Goal: Contribute content: Contribute content

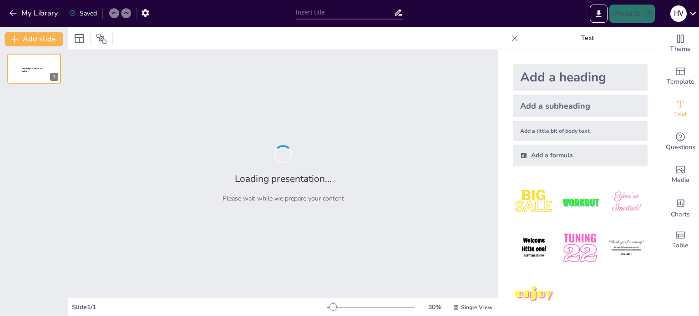
type input "The impact of AI on recruitment process in Indian IT industry"
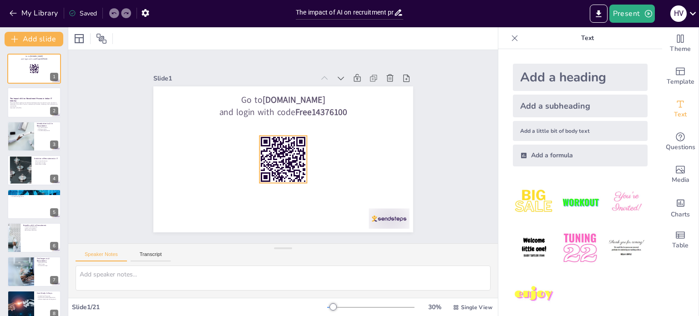
checkbox input "true"
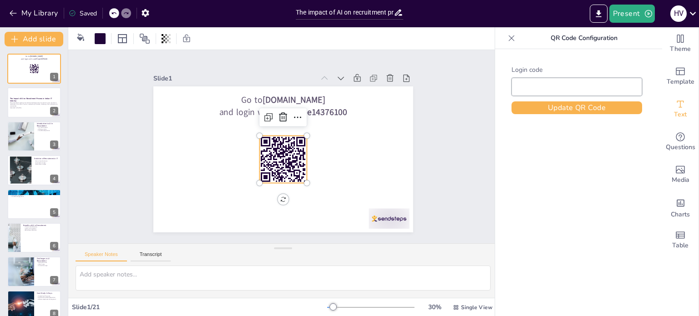
type input "Free14376100"
click at [273, 180] on rect at bounding box center [271, 181] width 3 height 3
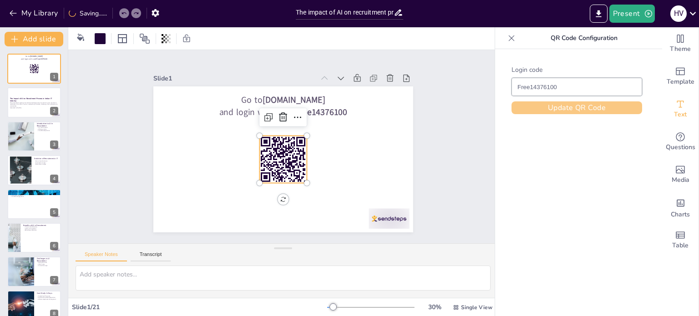
click at [537, 111] on button "Update QR Code" at bounding box center [576, 107] width 131 height 13
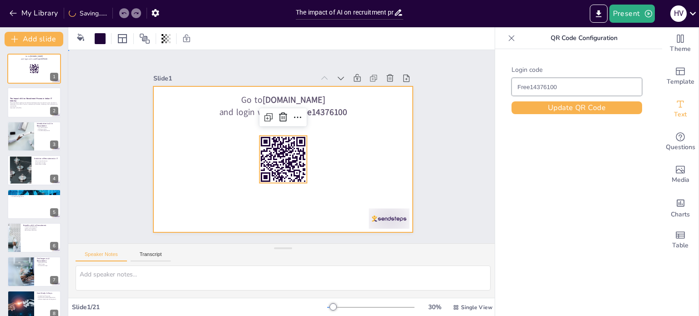
click at [327, 165] on div at bounding box center [277, 158] width 298 height 256
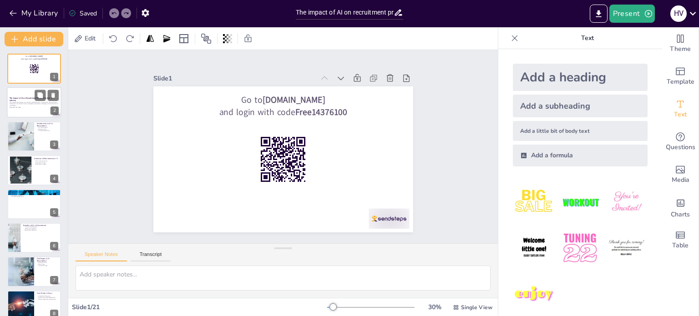
click at [31, 101] on p "This presentation explores how Artificial Intelligence (AI) is transforming the…" at bounding box center [34, 103] width 49 height 5
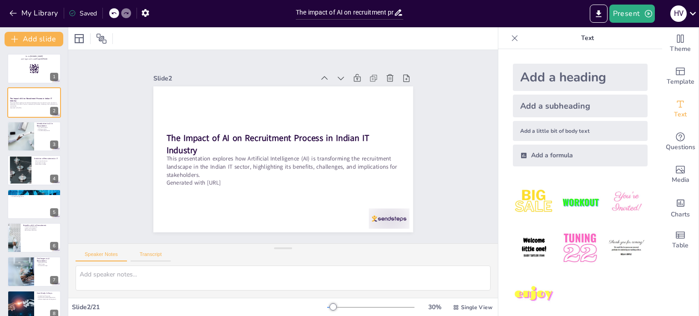
click at [158, 253] on button "Transcript" at bounding box center [151, 257] width 40 height 10
click at [109, 256] on button "Speaker Notes" at bounding box center [101, 257] width 51 height 10
click at [25, 143] on div at bounding box center [20, 136] width 55 height 31
checkbox input "true"
type textarea "AI has fundamentally changed how recruitment is conducted in the IT sector. By …"
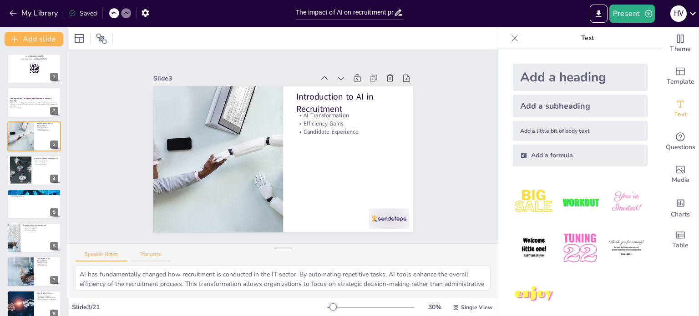
click at [153, 256] on button "Transcript" at bounding box center [151, 257] width 40 height 10
click at [113, 254] on button "Speaker Notes" at bounding box center [101, 257] width 51 height 10
click at [147, 254] on button "Transcript" at bounding box center [151, 257] width 40 height 10
click at [114, 258] on button "Speaker Notes" at bounding box center [101, 257] width 51 height 10
click at [140, 256] on button "Transcript" at bounding box center [151, 257] width 40 height 10
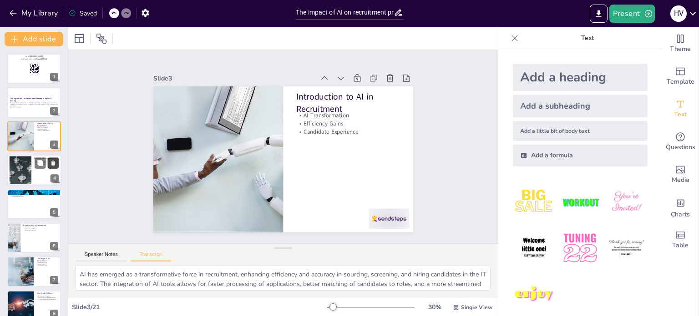
checkbox input "true"
click at [48, 166] on button at bounding box center [53, 163] width 11 height 11
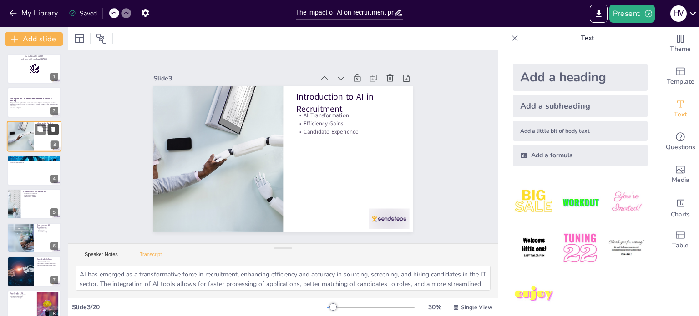
checkbox input "true"
click at [50, 128] on icon at bounding box center [53, 129] width 6 height 6
type textarea "Common AI tools include Applicant Tracking Systems (ATS), chatbots for candidat…"
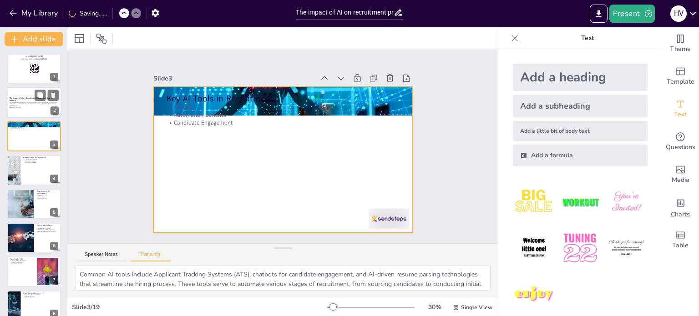
checkbox input "true"
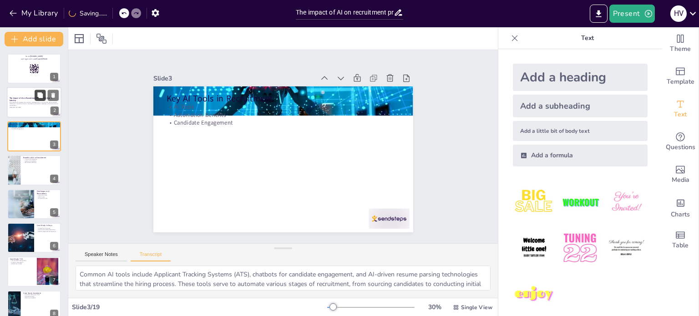
click at [44, 100] on div at bounding box center [47, 95] width 24 height 11
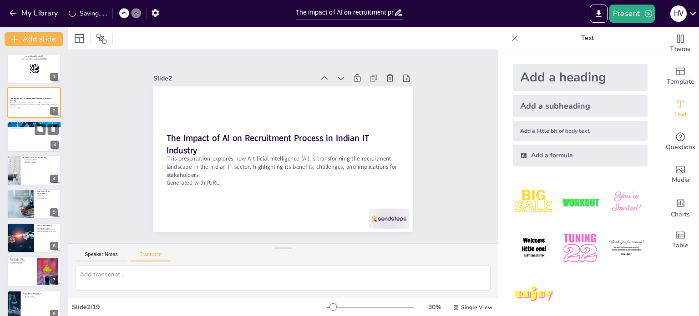
checkbox input "true"
click at [38, 145] on div at bounding box center [34, 136] width 55 height 31
type textarea "Common AI tools include Applicant Tracking Systems (ATS), chatbots for candidat…"
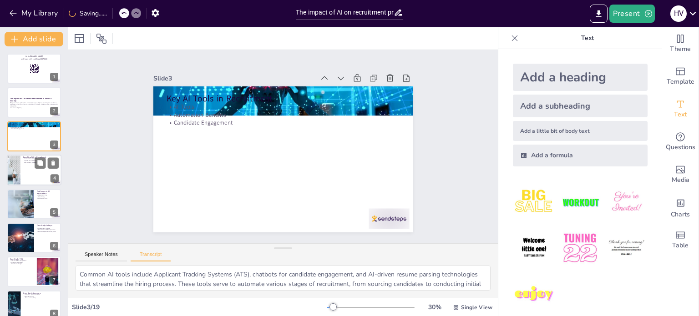
checkbox input "true"
click at [30, 170] on div at bounding box center [34, 170] width 55 height 31
type textarea "AI enhances recruitment by reducing time-to-hire, improving candidate quality, …"
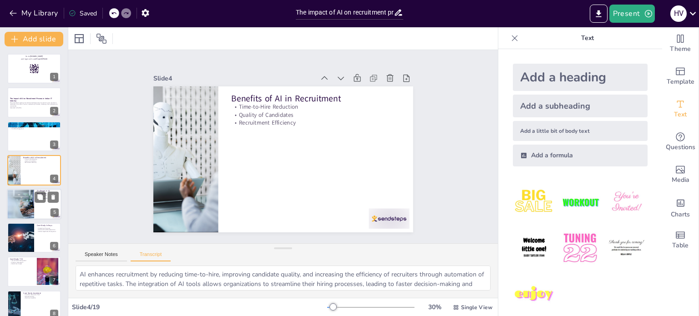
checkbox input "true"
click at [31, 200] on div at bounding box center [20, 204] width 61 height 31
type textarea "Despite its benefits, AI recruitment faces challenges such as algorithmic bias,…"
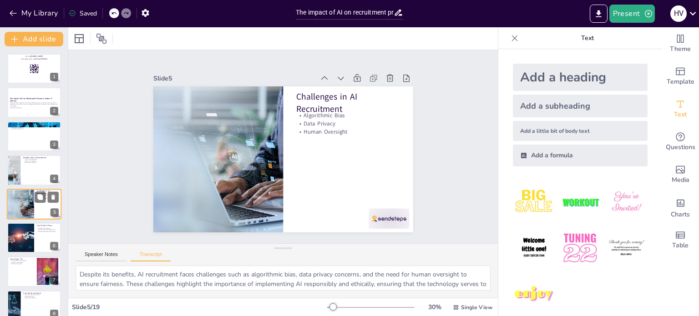
scroll to position [23, 0]
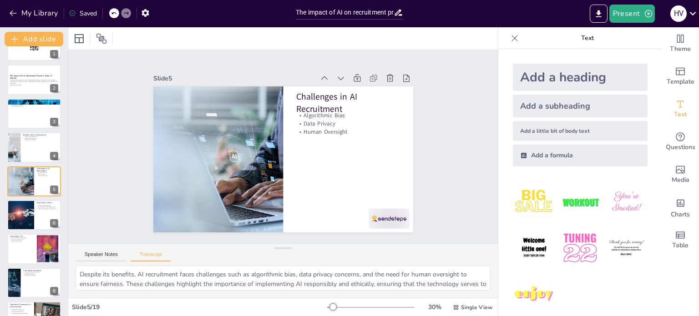
click at [512, 38] on icon at bounding box center [515, 38] width 6 height 6
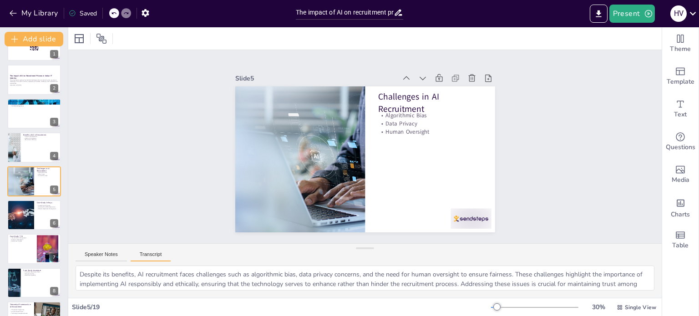
click at [153, 259] on button "Transcript" at bounding box center [151, 257] width 40 height 10
click at [106, 250] on div "Speaker Notes Transcript" at bounding box center [364, 255] width 593 height 22
click at [146, 254] on button "Transcript" at bounding box center [151, 257] width 40 height 10
click at [114, 254] on button "Speaker Notes" at bounding box center [101, 257] width 51 height 10
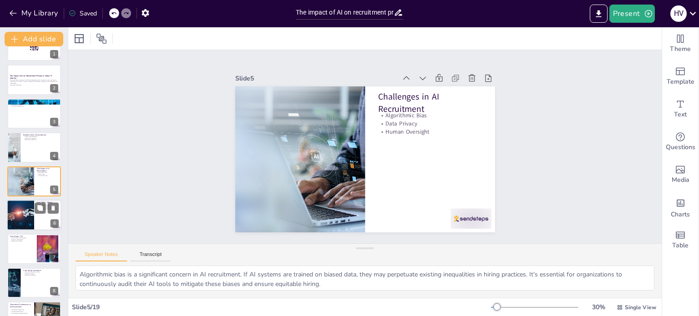
click at [37, 215] on div at bounding box center [34, 215] width 55 height 31
checkbox input "true"
type textarea "The streamlined processes at Infosys demonstrate the effectiveness of AI in han…"
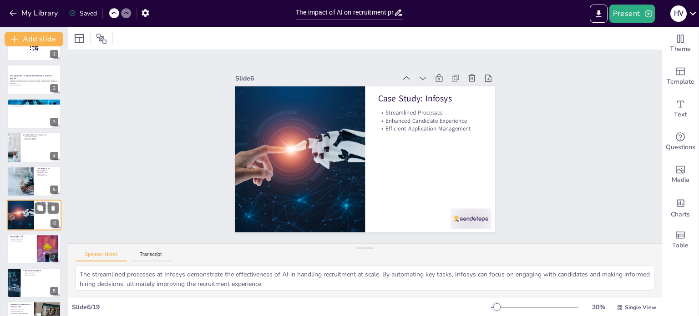
scroll to position [56, 0]
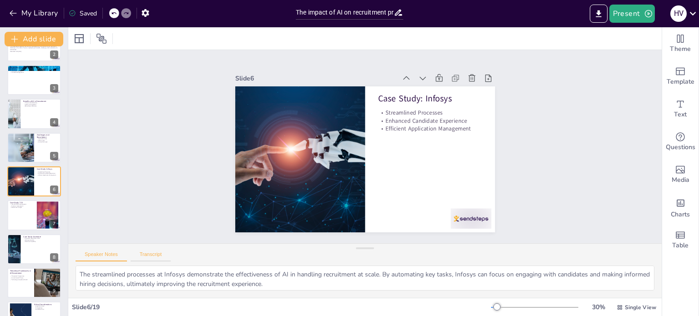
click at [146, 254] on button "Transcript" at bounding box center [151, 257] width 40 height 10
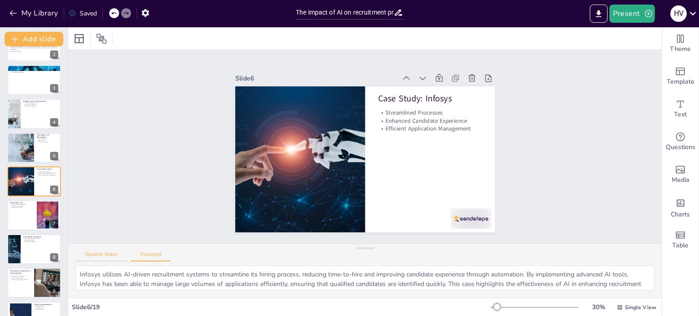
click at [103, 255] on button "Speaker Notes" at bounding box center [101, 257] width 51 height 10
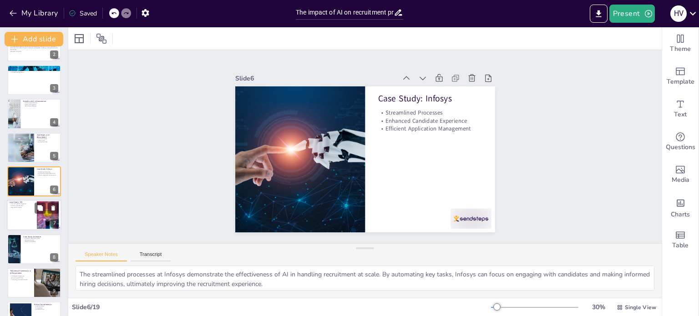
click at [21, 218] on div at bounding box center [34, 215] width 55 height 31
checkbox input "true"
type textarea "TCS's focus on internal talent management highlights the strategic role of AI i…"
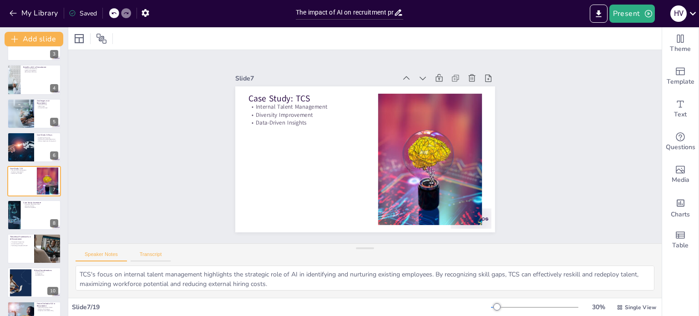
click at [154, 252] on button "Transcript" at bounding box center [151, 257] width 40 height 10
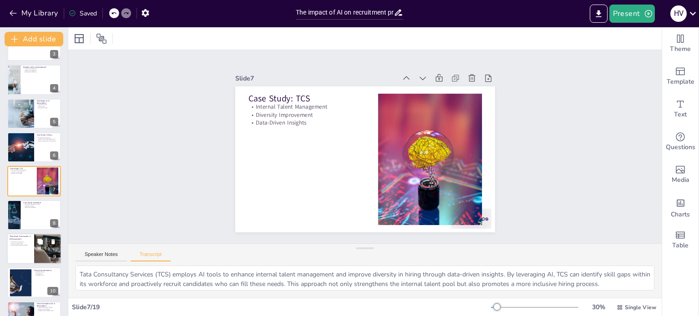
click at [36, 248] on div at bounding box center [48, 248] width 46 height 31
checkbox input "true"
type textarea "The study employs multiple theoretical perspectives including Human Capital The…"
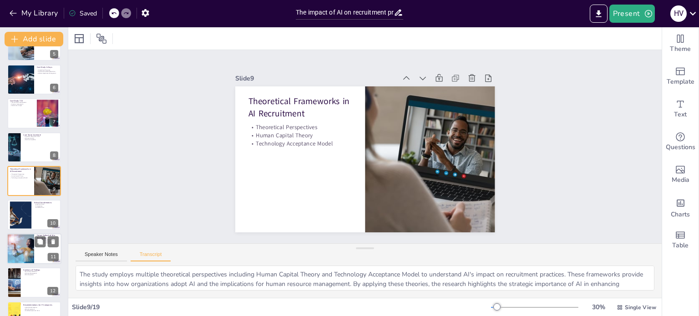
scroll to position [204, 0]
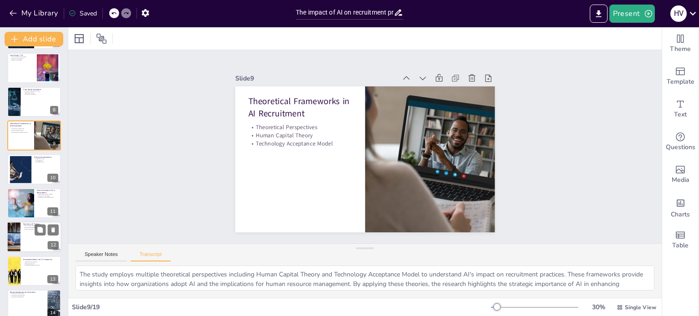
click at [28, 242] on div at bounding box center [34, 237] width 55 height 31
checkbox input "true"
type textarea "AI has redefined recruitment in the IT sector by automating processes, enhancin…"
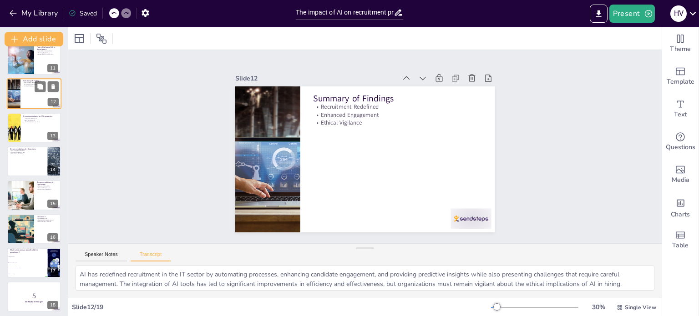
scroll to position [351, 0]
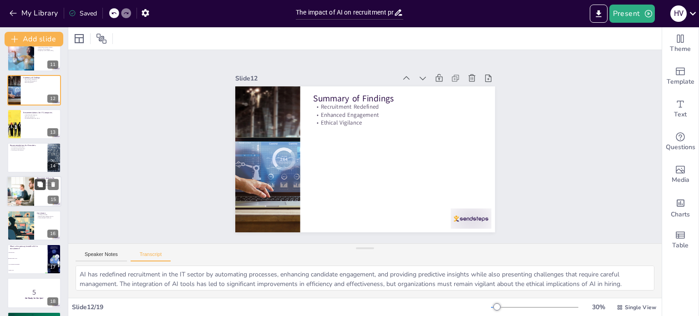
checkbox input "true"
click at [39, 190] on button at bounding box center [40, 184] width 11 height 11
type textarea "Candidates should optimize their resumes for AI systems, maintain active online…"
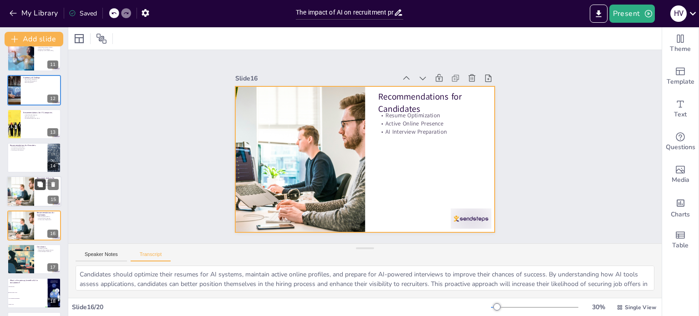
scroll to position [395, 0]
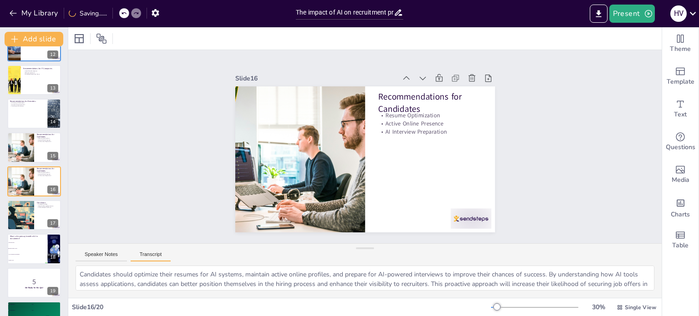
click at [138, 256] on button "Transcript" at bounding box center [151, 257] width 40 height 10
click at [151, 254] on button "Transcript" at bounding box center [151, 257] width 40 height 10
click at [110, 252] on button "Speaker Notes" at bounding box center [101, 257] width 51 height 10
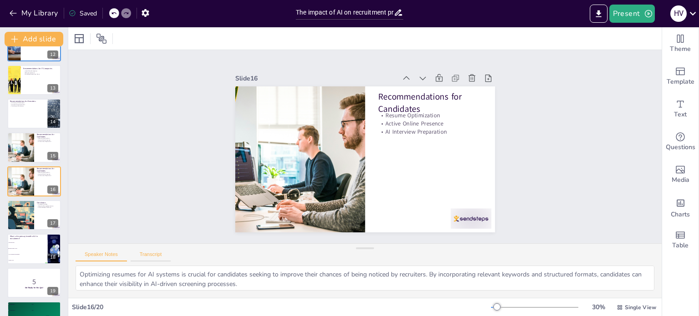
click at [151, 252] on button "Transcript" at bounding box center [151, 257] width 40 height 10
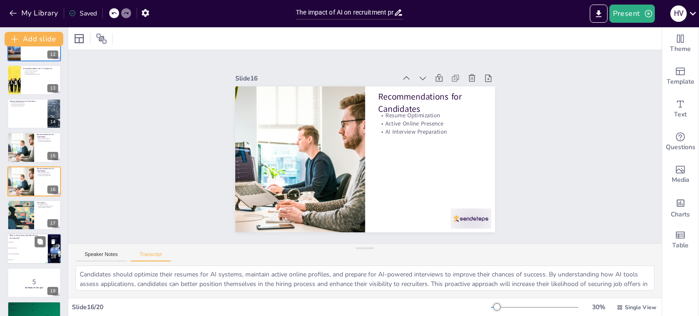
checkbox input "true"
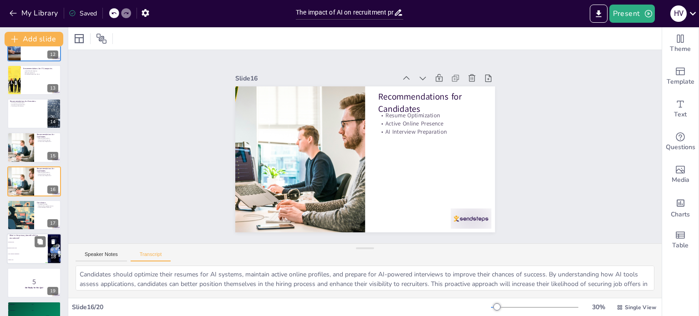
checkbox input "true"
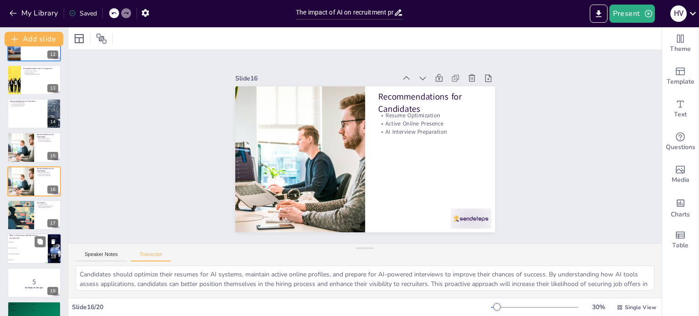
checkbox input "true"
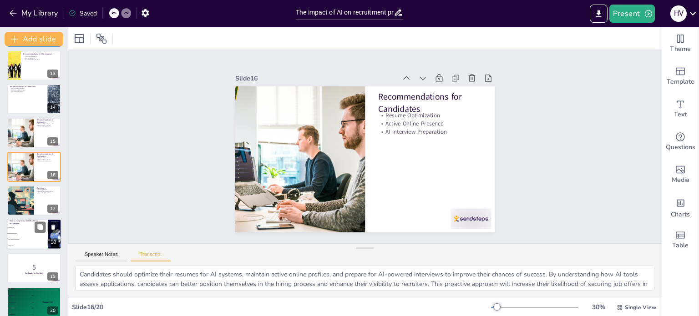
scroll to position [418, 0]
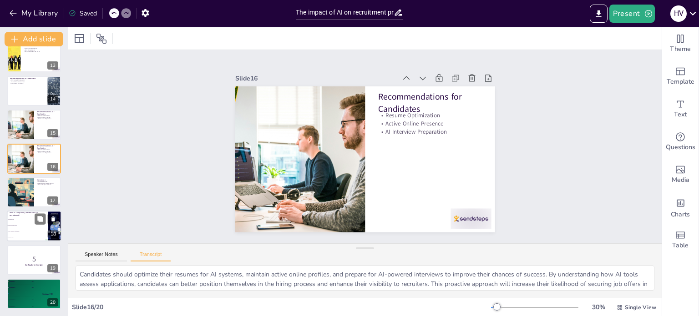
checkbox input "true"
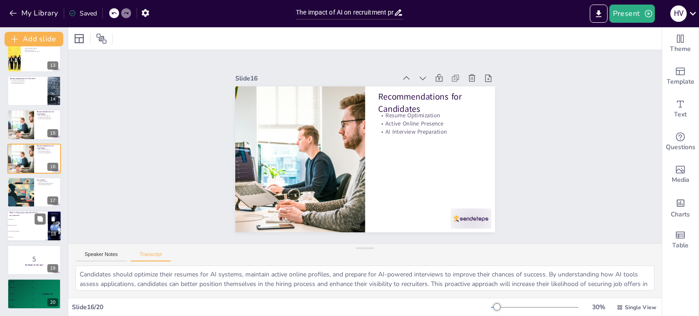
checkbox input "true"
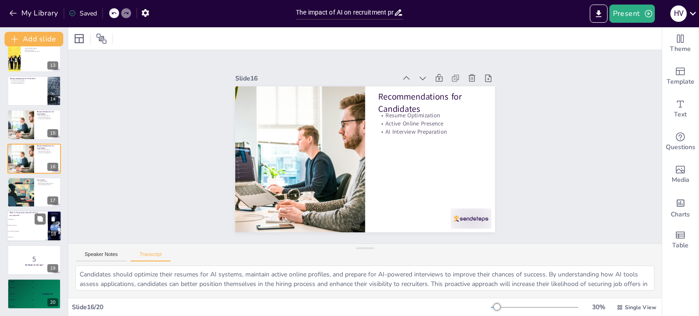
checkbox input "true"
click at [27, 229] on li "Less candidate engagement" at bounding box center [27, 232] width 41 height 6
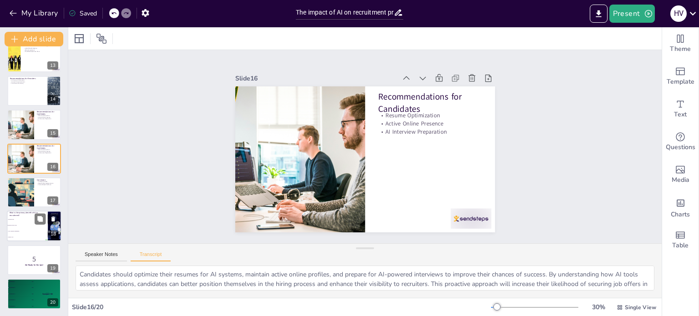
checkbox input "true"
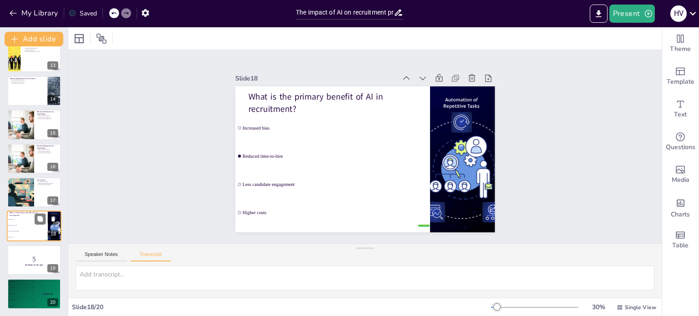
checkbox input "true"
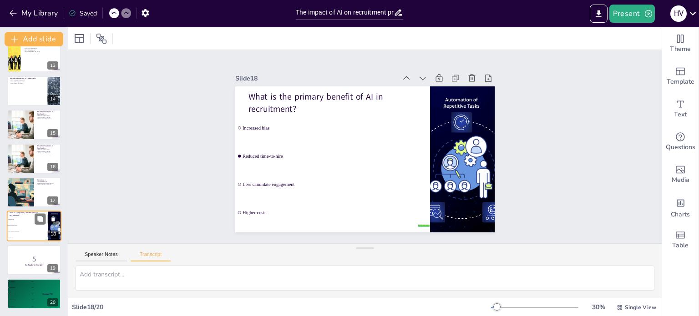
checkbox input "true"
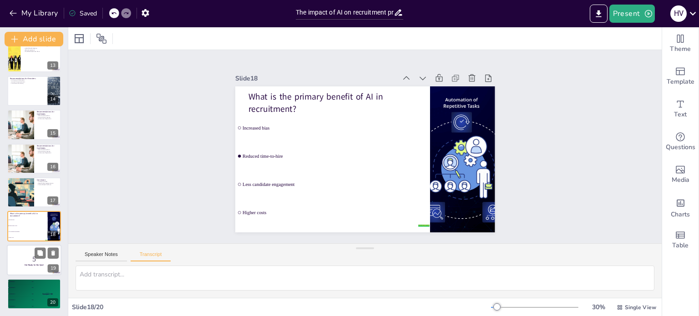
checkbox input "true"
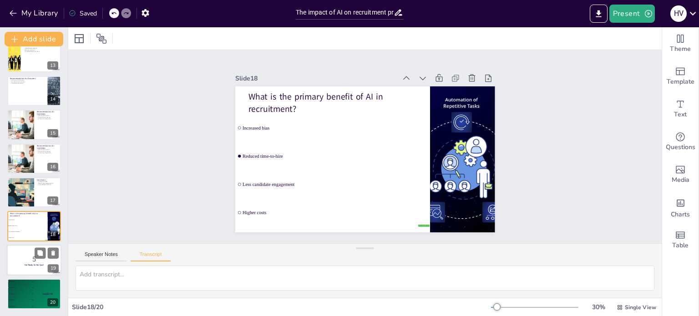
checkbox input "true"
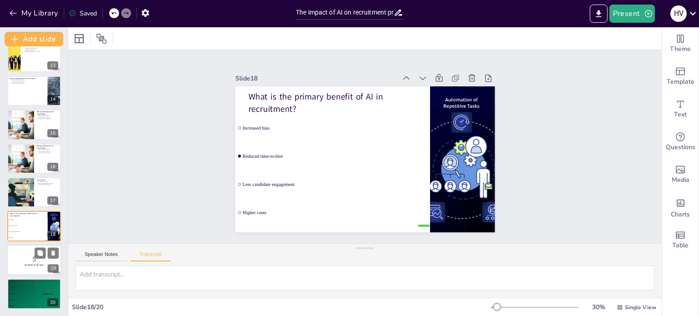
click at [29, 262] on p "5" at bounding box center [34, 259] width 49 height 10
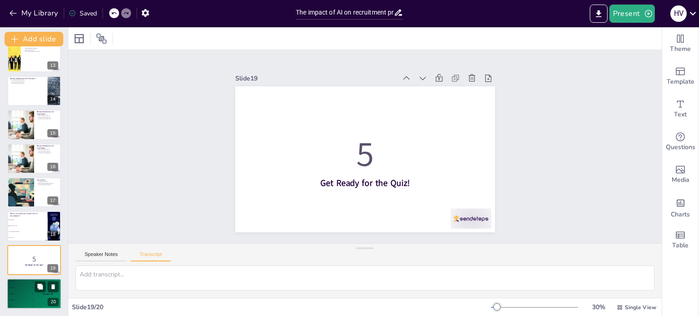
click at [31, 289] on div "🥈 Participant 2 400" at bounding box center [20, 288] width 27 height 6
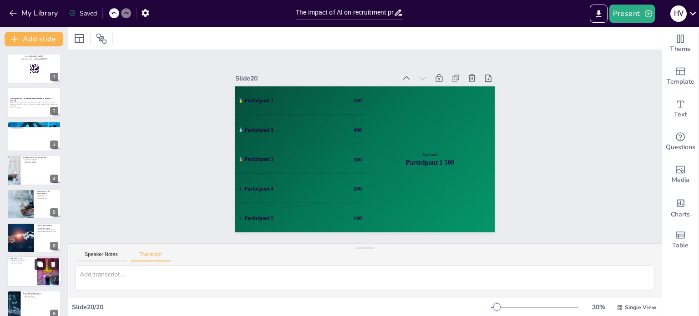
scroll to position [0, 0]
click at [18, 66] on div at bounding box center [34, 68] width 55 height 31
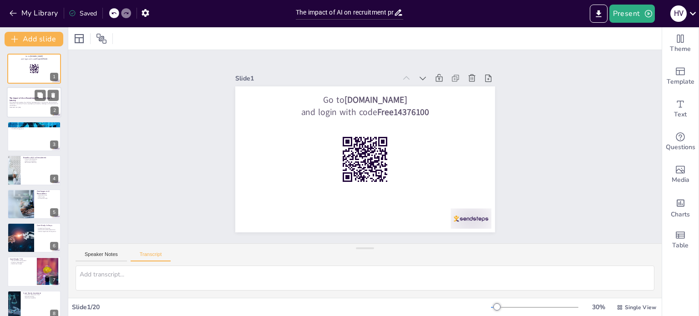
click at [15, 116] on div at bounding box center [34, 102] width 55 height 31
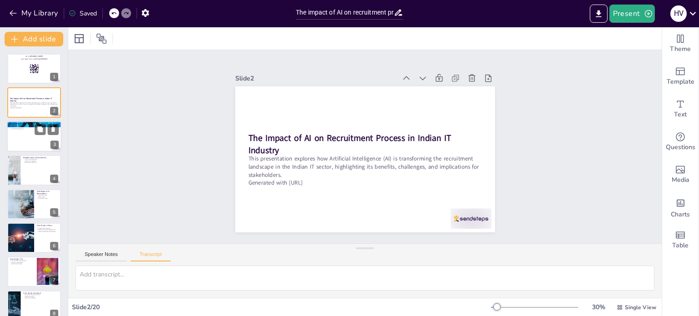
click at [38, 140] on div at bounding box center [34, 136] width 55 height 31
checkbox input "true"
type textarea "Common AI tools include Applicant Tracking Systems (ATS), chatbots for candidat…"
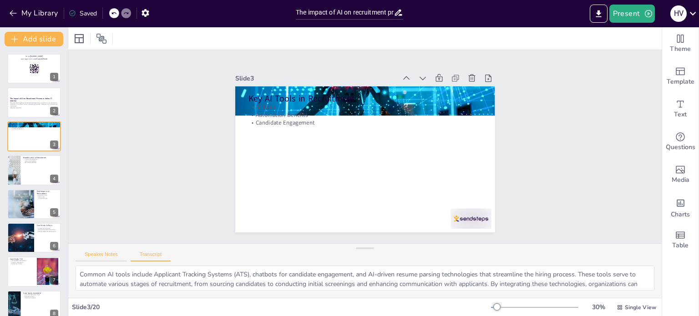
click at [87, 252] on button "Speaker Notes" at bounding box center [101, 257] width 51 height 10
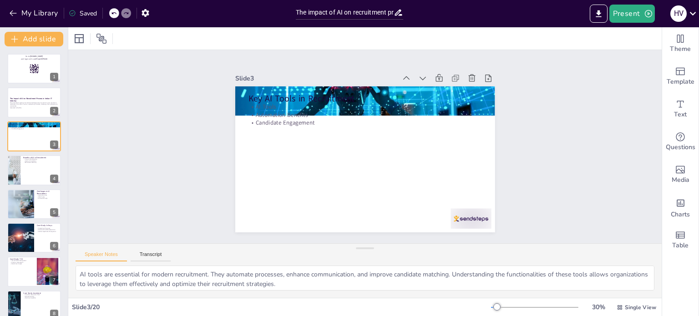
click at [135, 248] on div "Speaker Notes Transcript" at bounding box center [364, 255] width 593 height 22
click at [140, 254] on button "Transcript" at bounding box center [151, 257] width 40 height 10
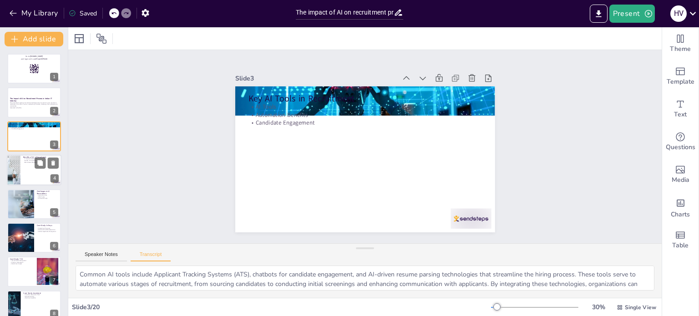
click at [16, 167] on div at bounding box center [13, 170] width 31 height 31
checkbox input "true"
type textarea "AI enhances recruitment by reducing time-to-hire, improving candidate quality, …"
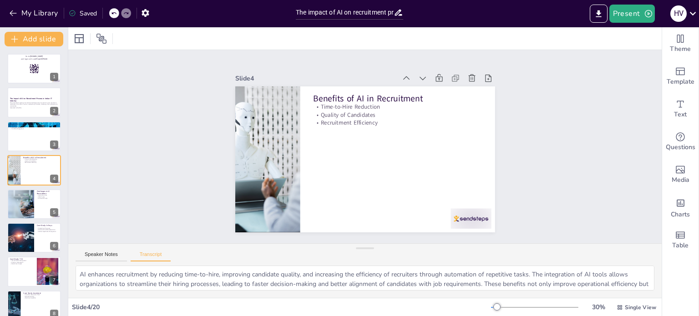
checkbox input "true"
